Goal: Check status: Check status

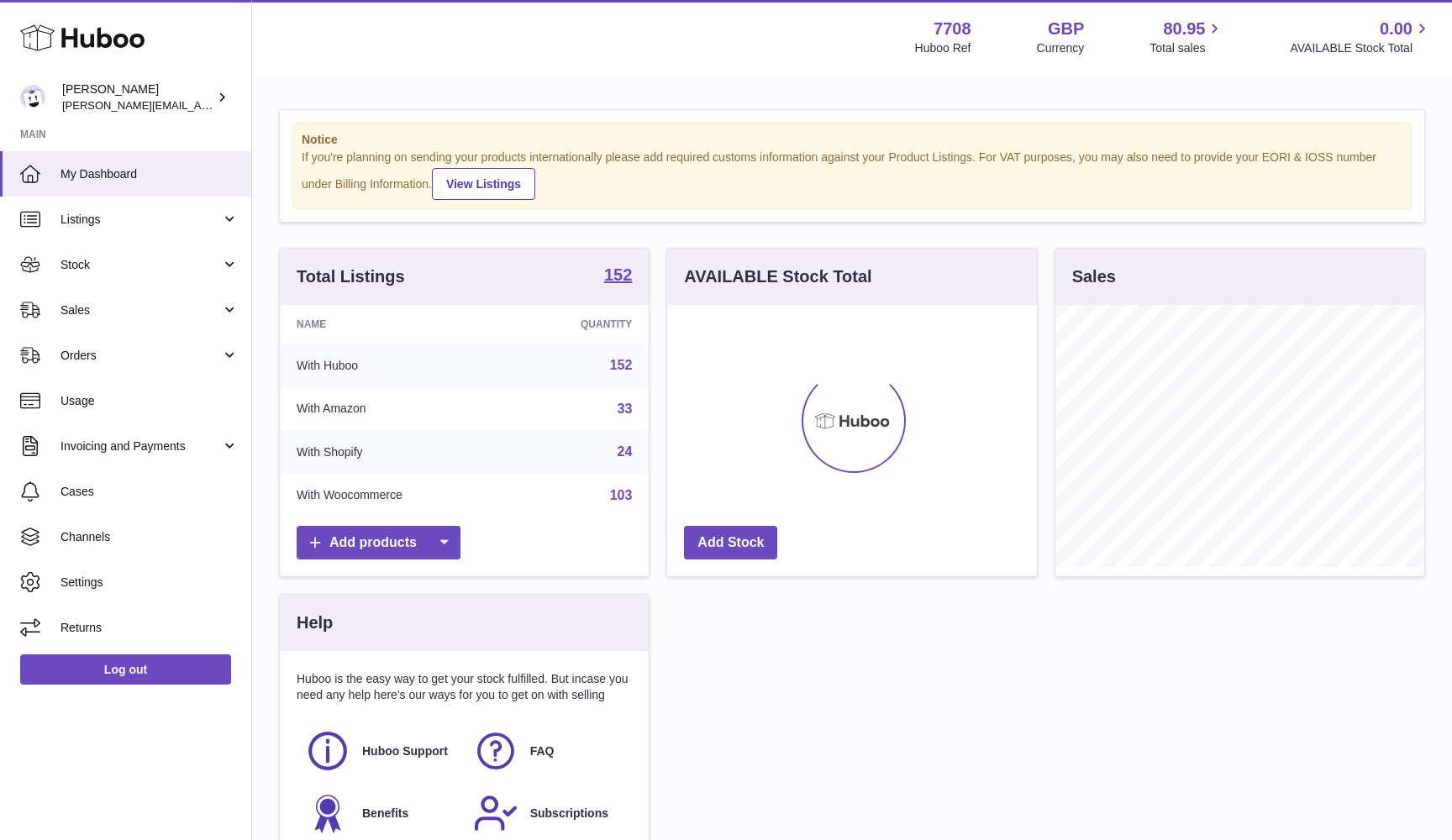
scroll to position [262, 369]
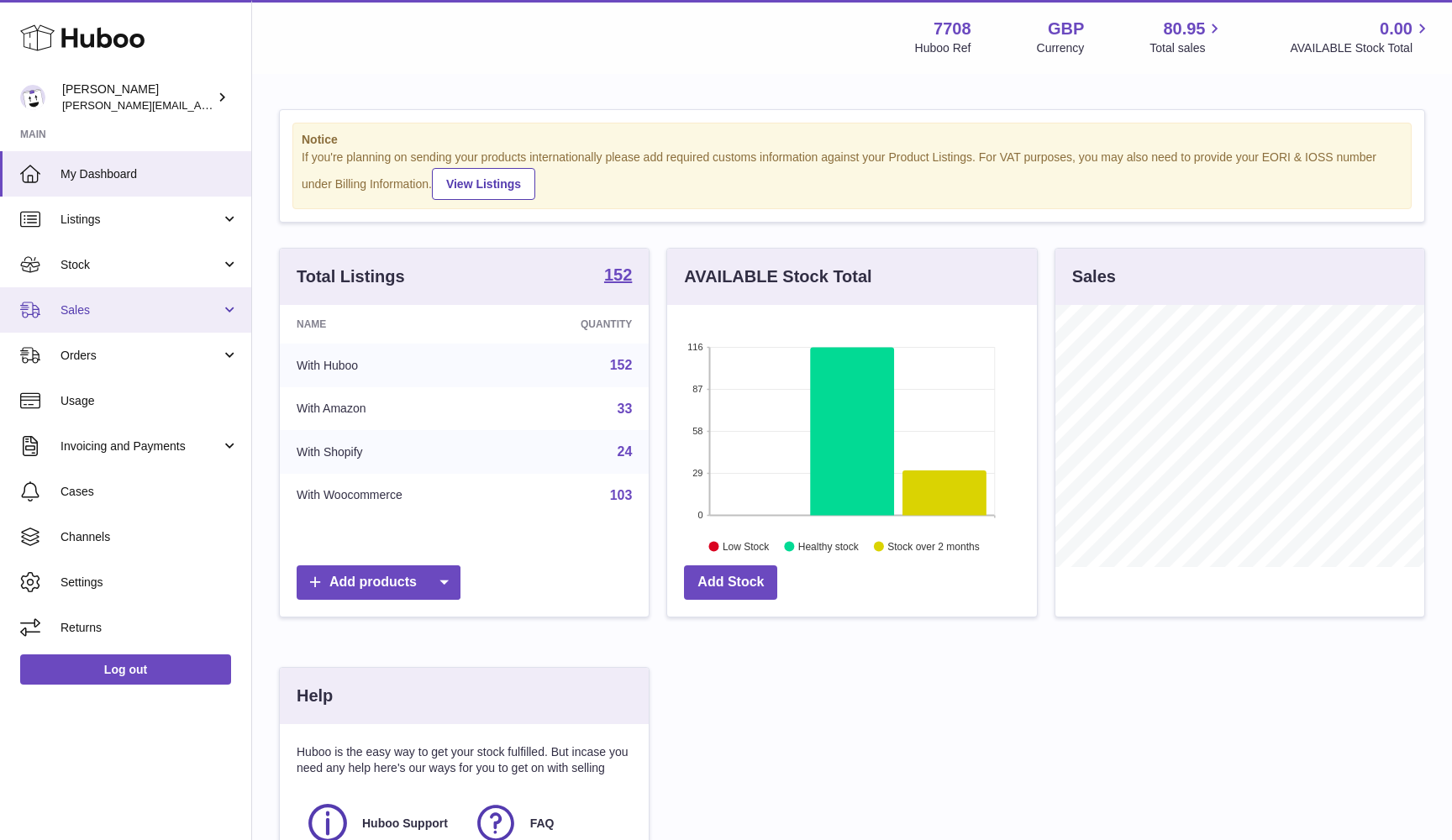
click at [120, 308] on span "Sales" at bounding box center [141, 310] width 160 height 16
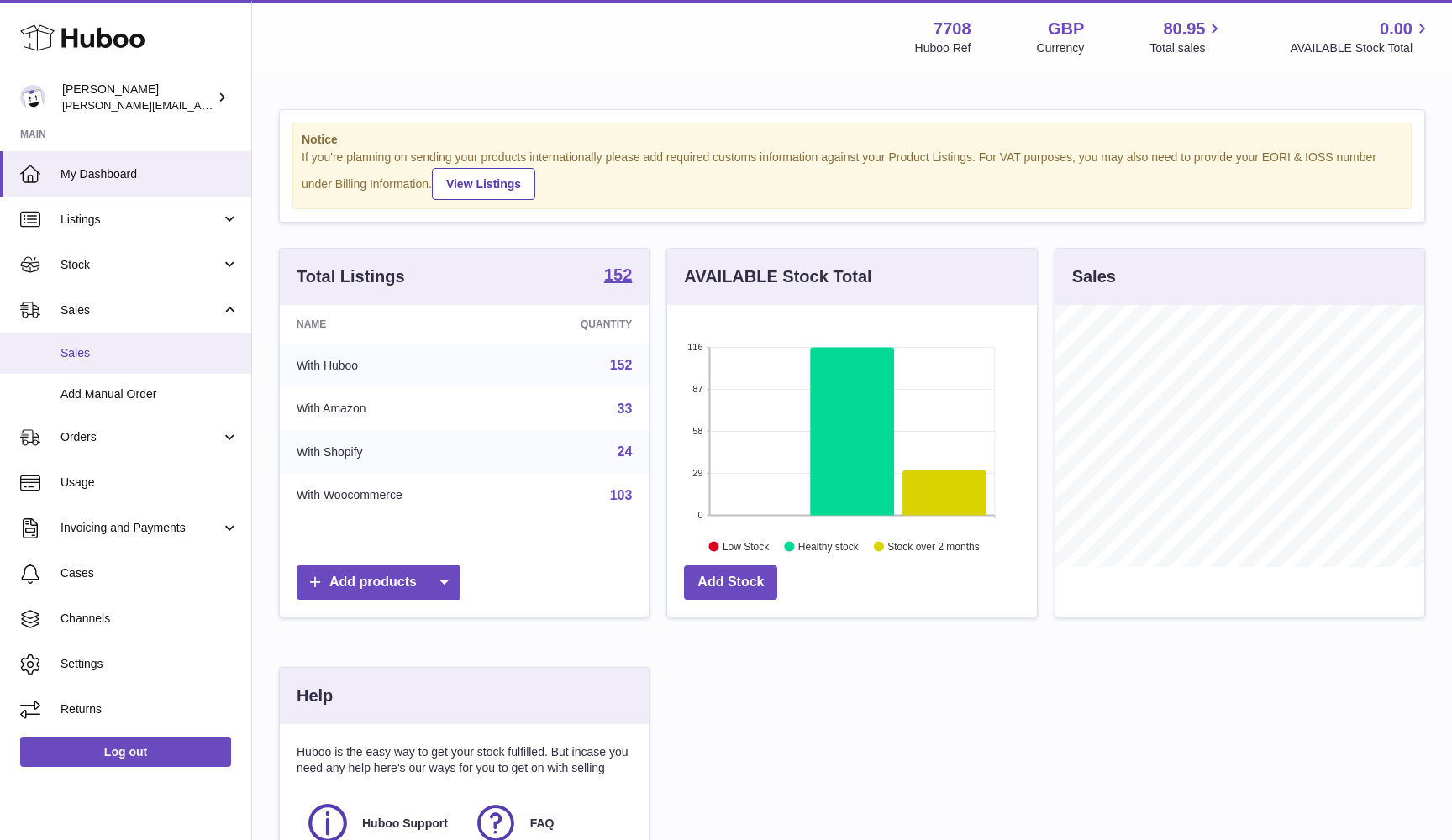
click at [117, 339] on link "Sales" at bounding box center [125, 353] width 251 height 41
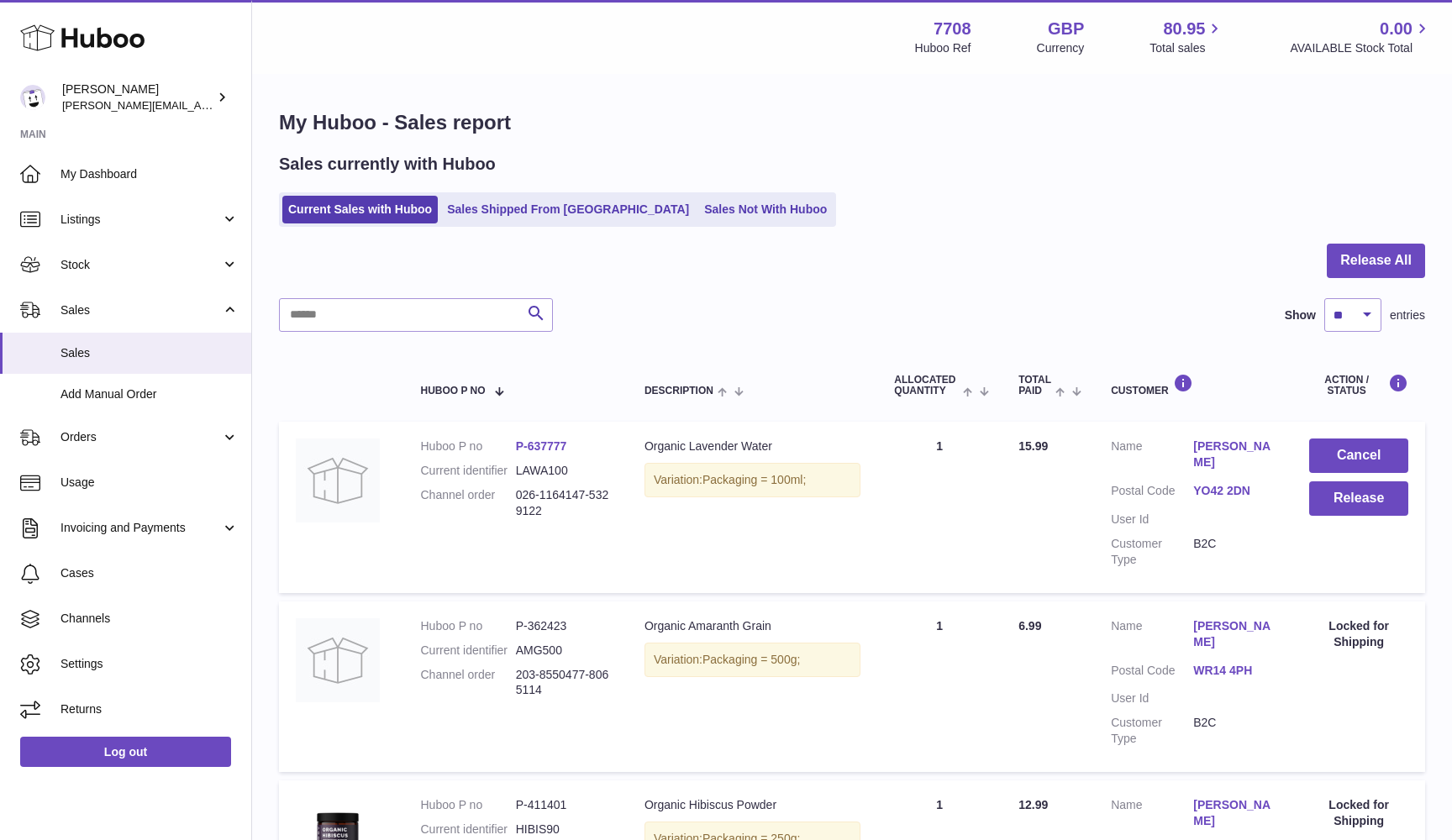
click at [1222, 483] on link "YO42 2DN" at bounding box center [1234, 491] width 82 height 16
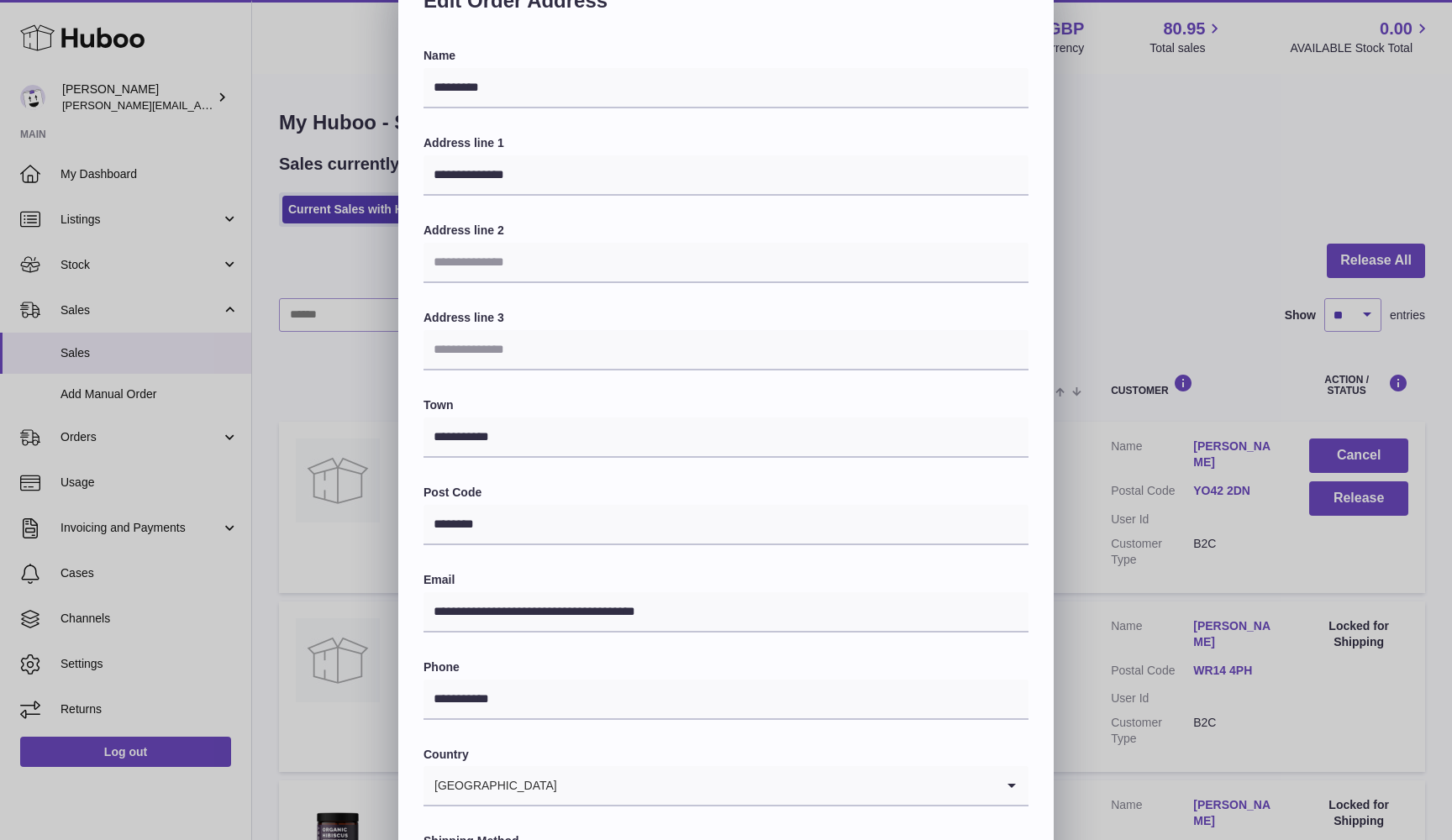
scroll to position [82, 0]
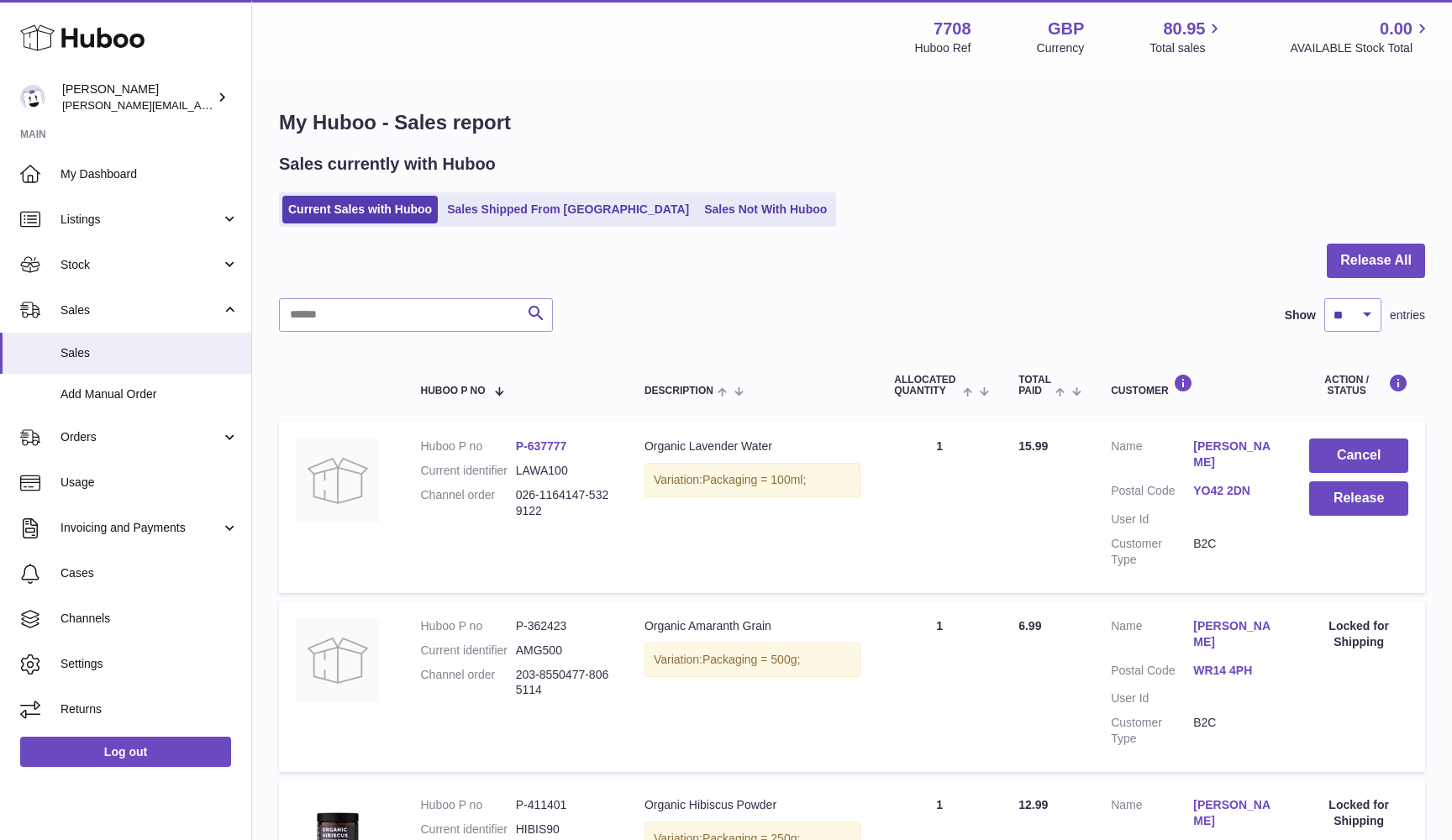
click at [1096, 455] on div at bounding box center [726, 420] width 1452 height 840
click at [1426, 258] on div "My Huboo - Sales report Sales currently with Huboo Current Sales with Huboo Sal…" at bounding box center [852, 803] width 1200 height 1455
click at [1401, 265] on button "Release All" at bounding box center [1376, 260] width 99 height 34
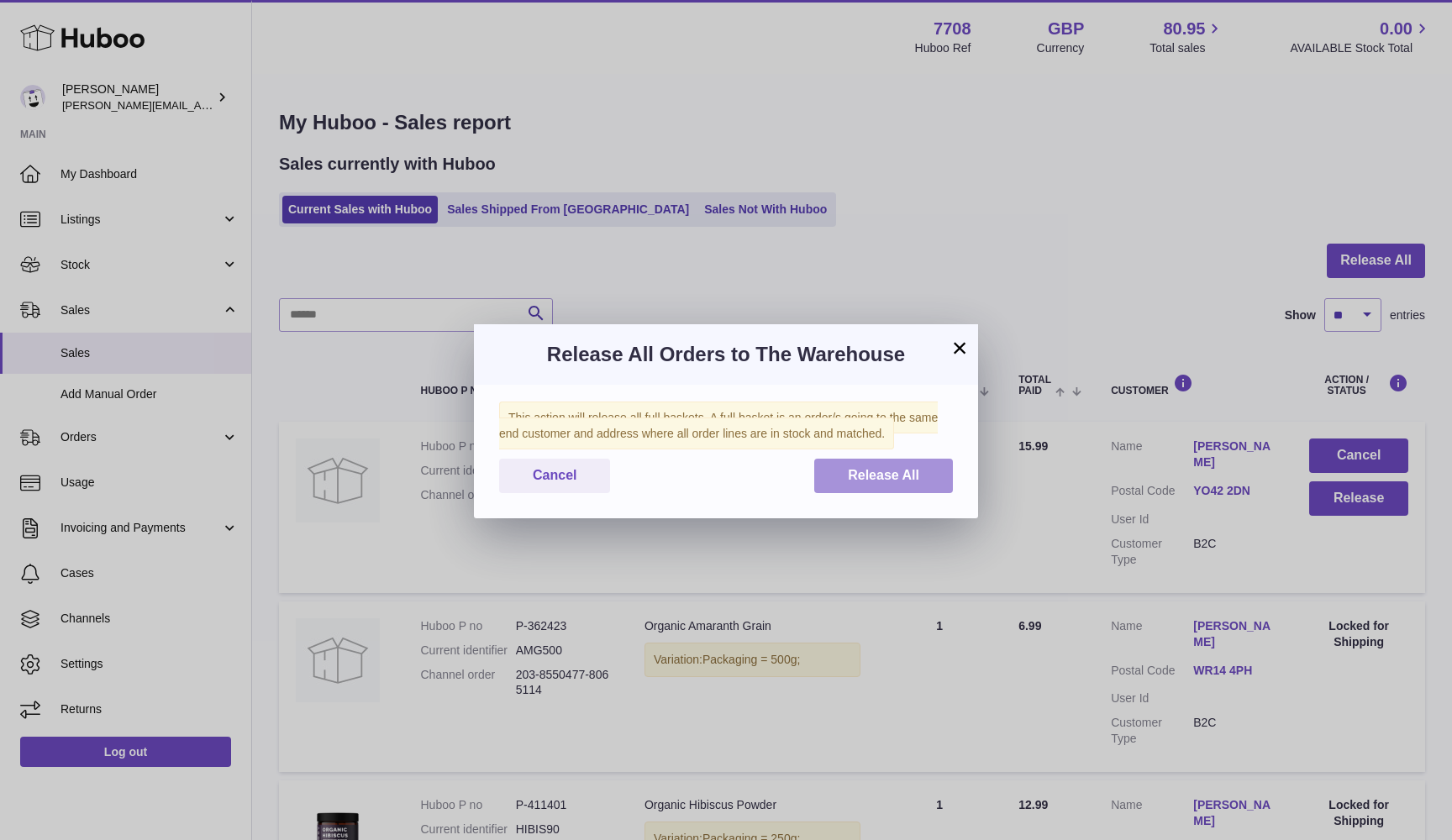
click at [913, 475] on span "Release All" at bounding box center [883, 475] width 71 height 14
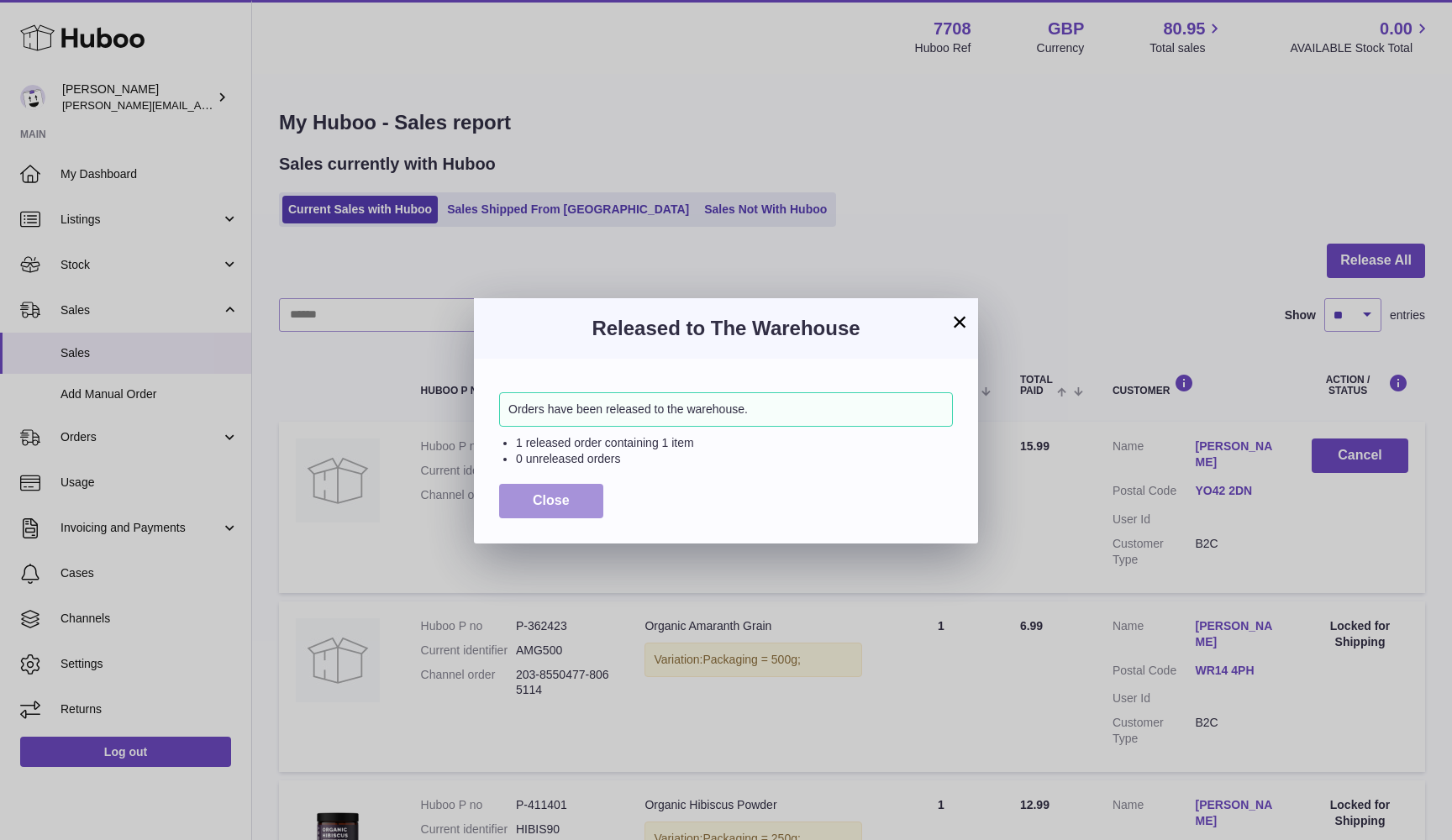
click at [547, 487] on button "Close" at bounding box center [551, 501] width 104 height 34
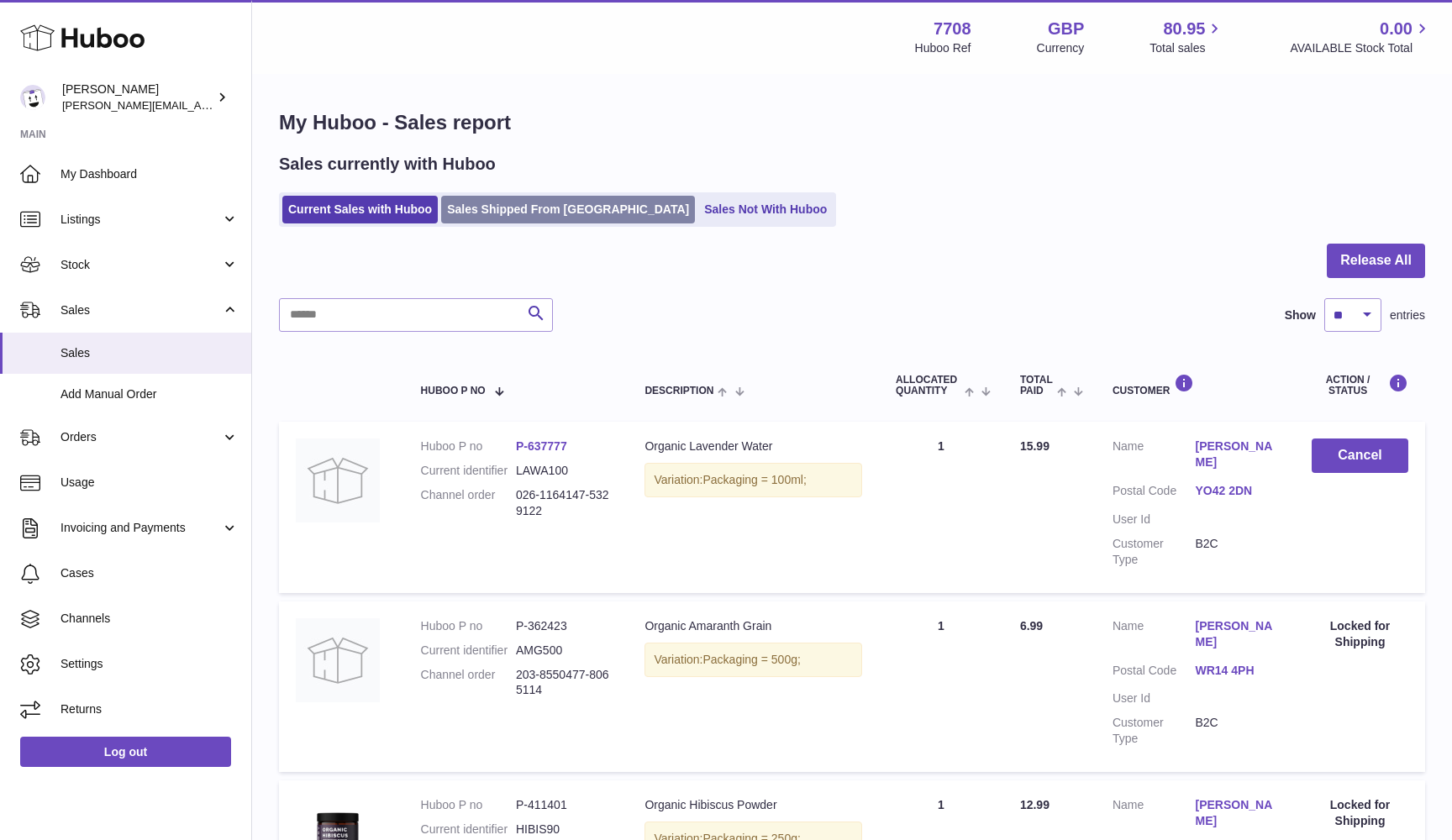
click at [455, 212] on link "Sales Shipped From [GEOGRAPHIC_DATA]" at bounding box center [568, 209] width 254 height 27
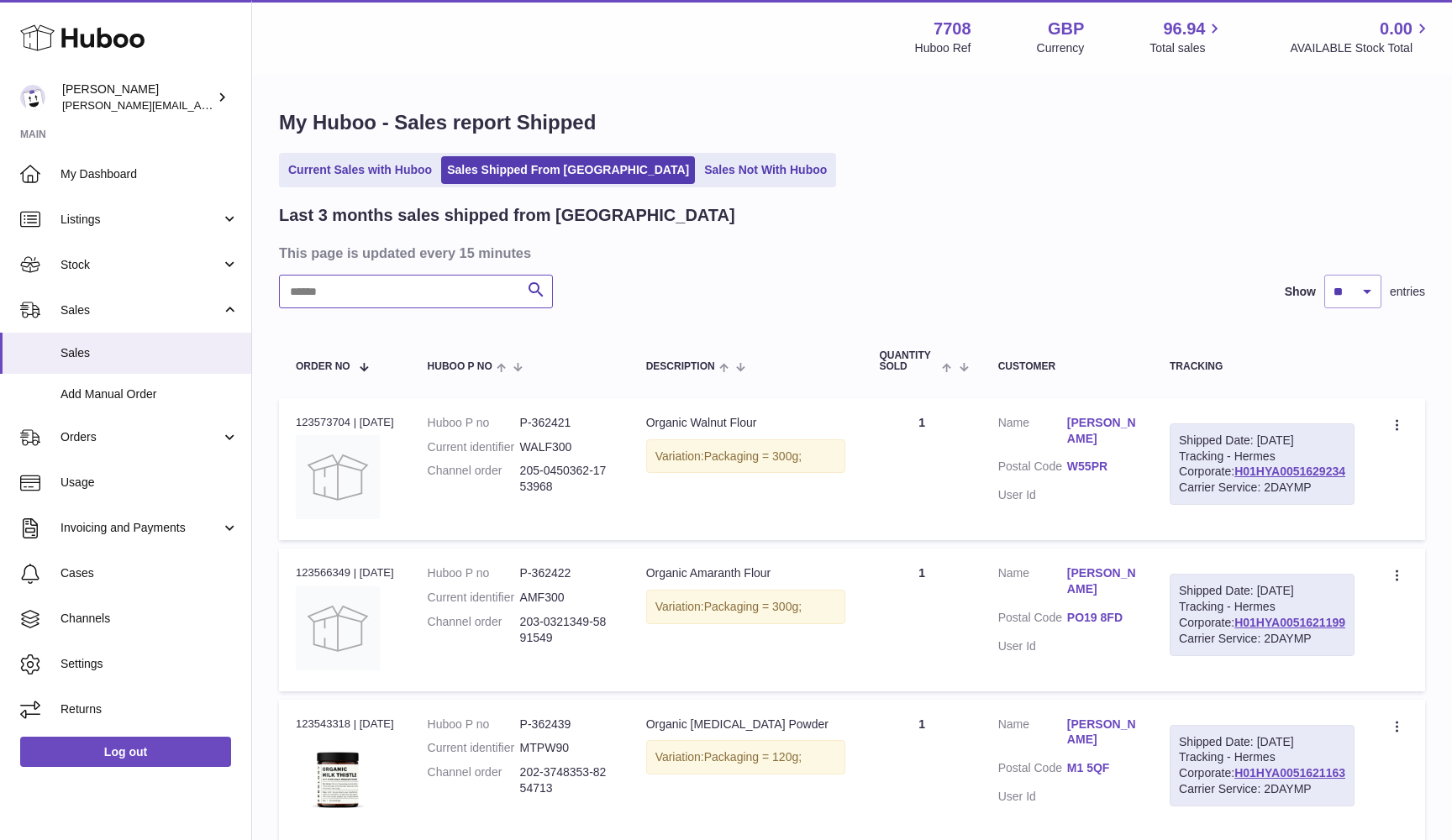
click at [376, 297] on input "text" at bounding box center [415, 292] width 274 height 33
paste input "**********"
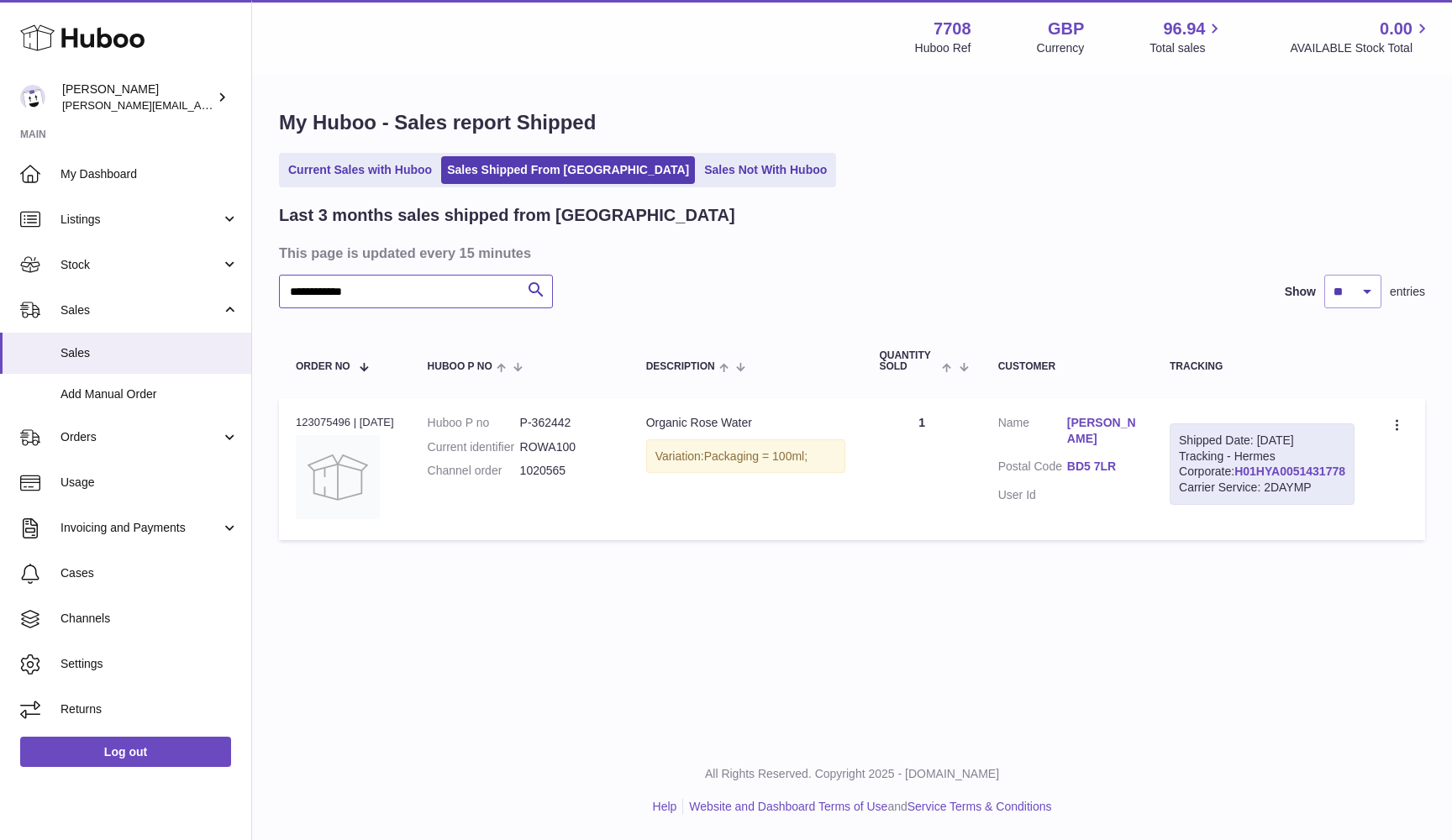
type input "**********"
click at [1251, 478] on link "H01HYA0051431778" at bounding box center [1290, 471] width 111 height 13
